Goal: Find specific page/section: Find specific page/section

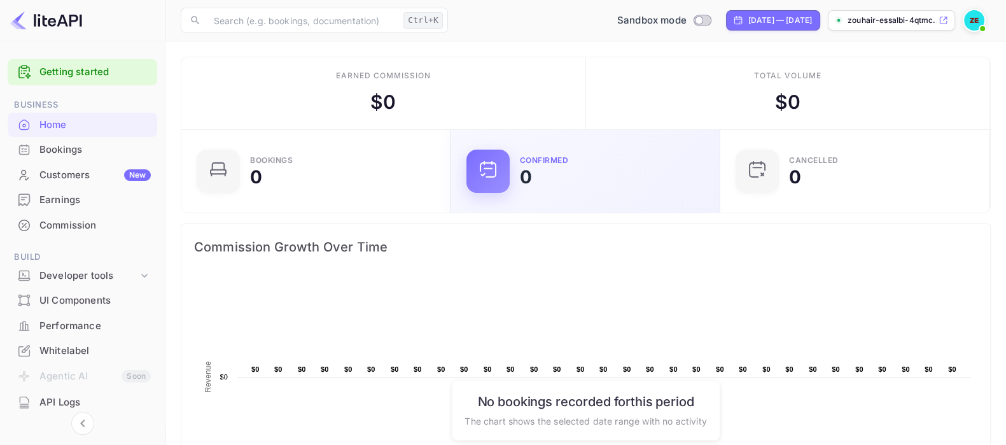
scroll to position [194, 250]
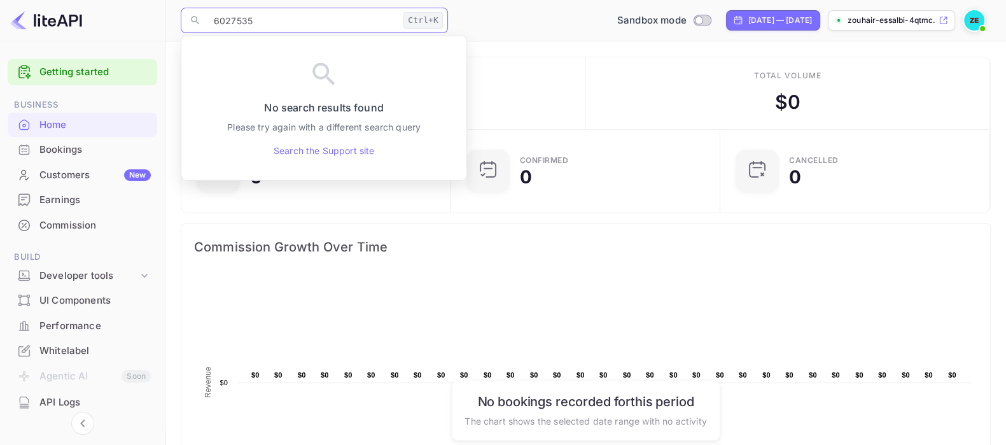
scroll to position [194, 250]
click at [282, 22] on input "6027535" at bounding box center [302, 20] width 192 height 25
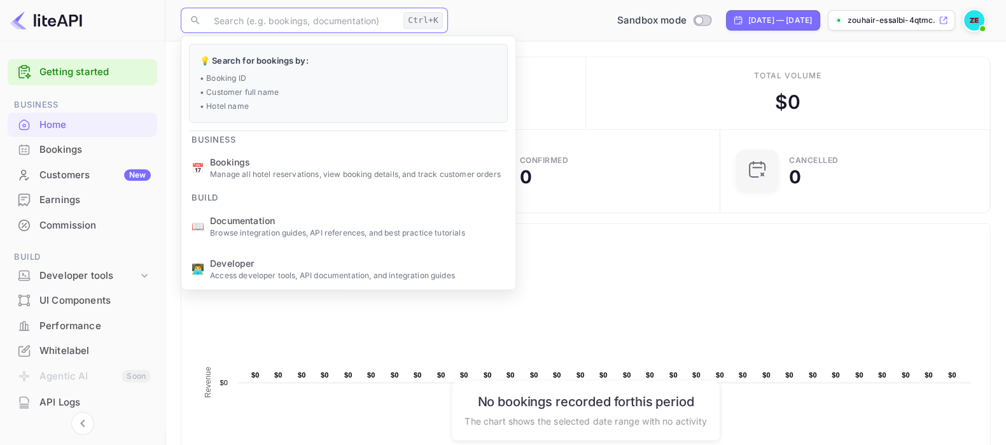
click at [709, 246] on span "Commission Growth Over Time" at bounding box center [585, 247] width 783 height 20
